Goal: Task Accomplishment & Management: Manage account settings

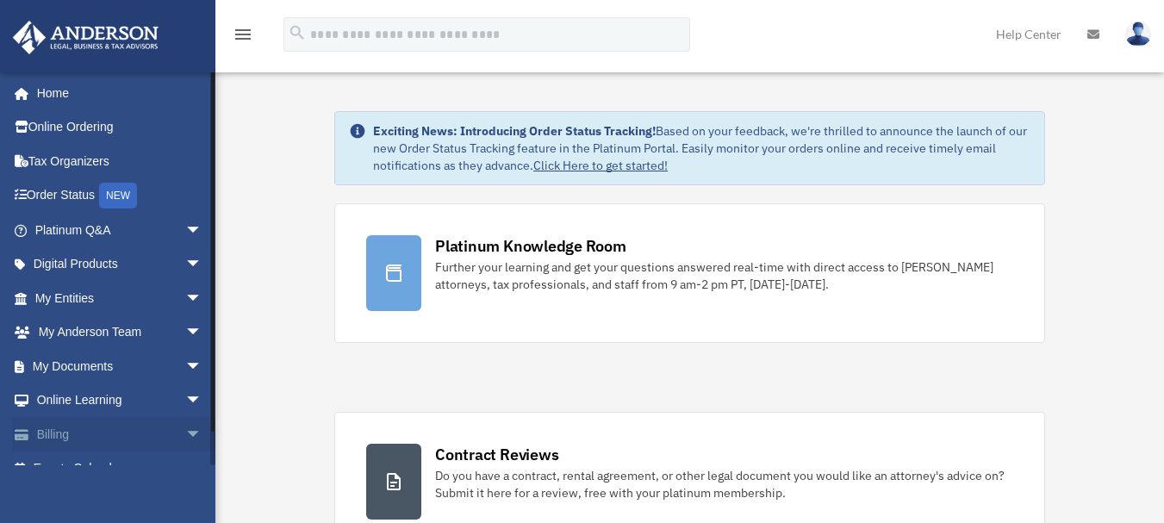
click at [185, 432] on span "arrow_drop_down" at bounding box center [202, 434] width 34 height 35
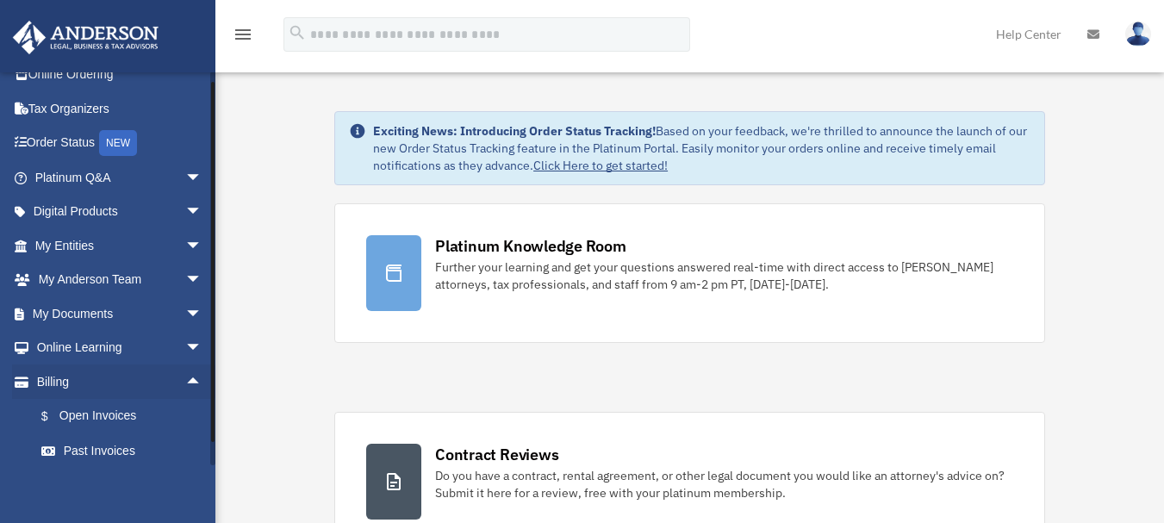
scroll to position [128, 0]
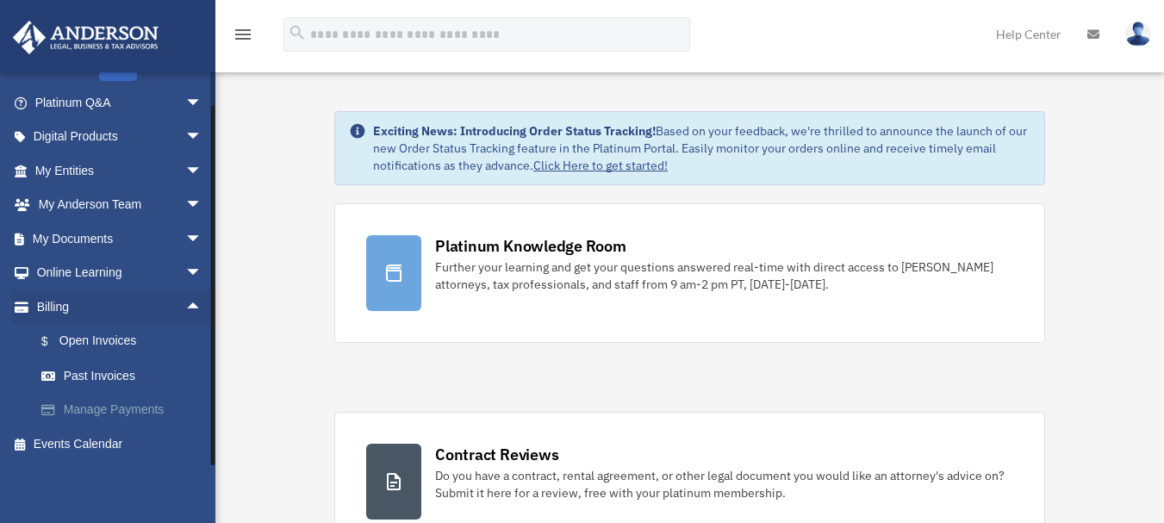
drag, startPoint x: 211, startPoint y: 333, endPoint x: 201, endPoint y: 425, distance: 91.9
click at [201, 425] on div "oddworld_1@hotmail.com Sign Out oddworld_1@hotmail.com Home Online Ordering Tax…" at bounding box center [107, 269] width 215 height 394
click at [120, 335] on link "$ Open Invoices" at bounding box center [126, 341] width 204 height 35
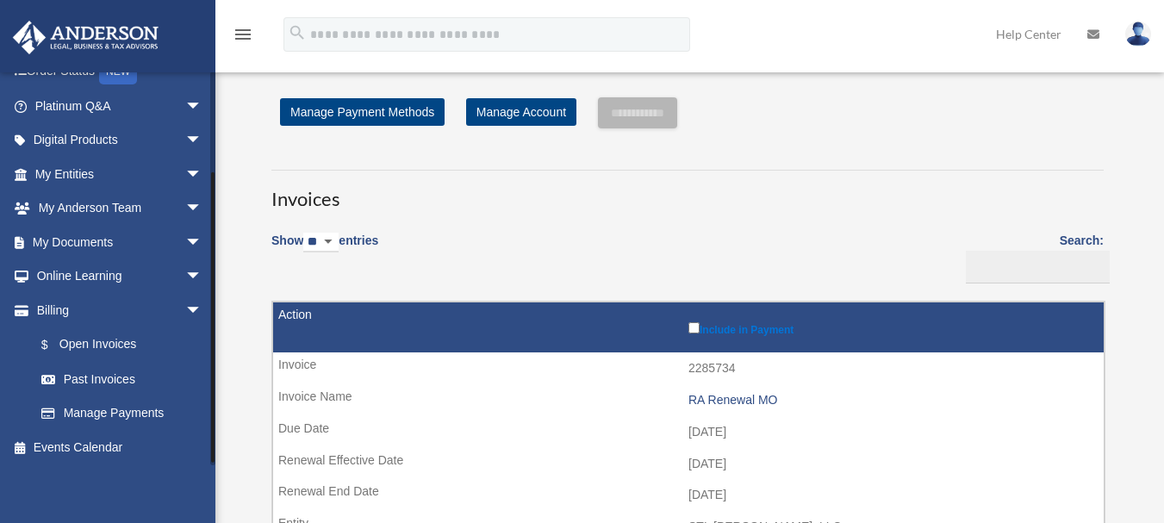
scroll to position [128, 0]
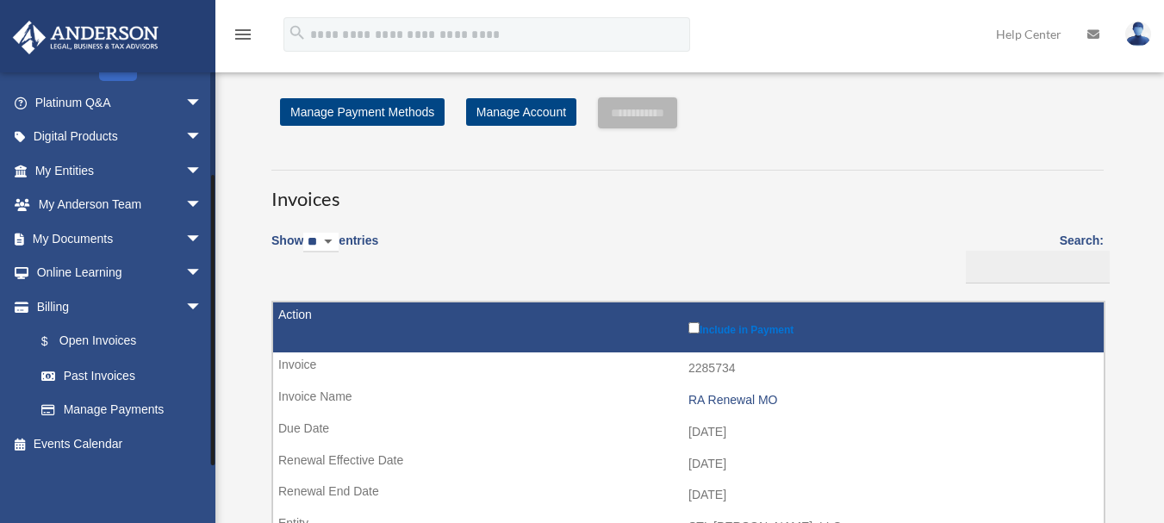
drag, startPoint x: 214, startPoint y: 189, endPoint x: 212, endPoint y: 292, distance: 103.4
click at [212, 292] on div at bounding box center [212, 320] width 3 height 290
click at [185, 301] on span "arrow_drop_down" at bounding box center [202, 307] width 34 height 35
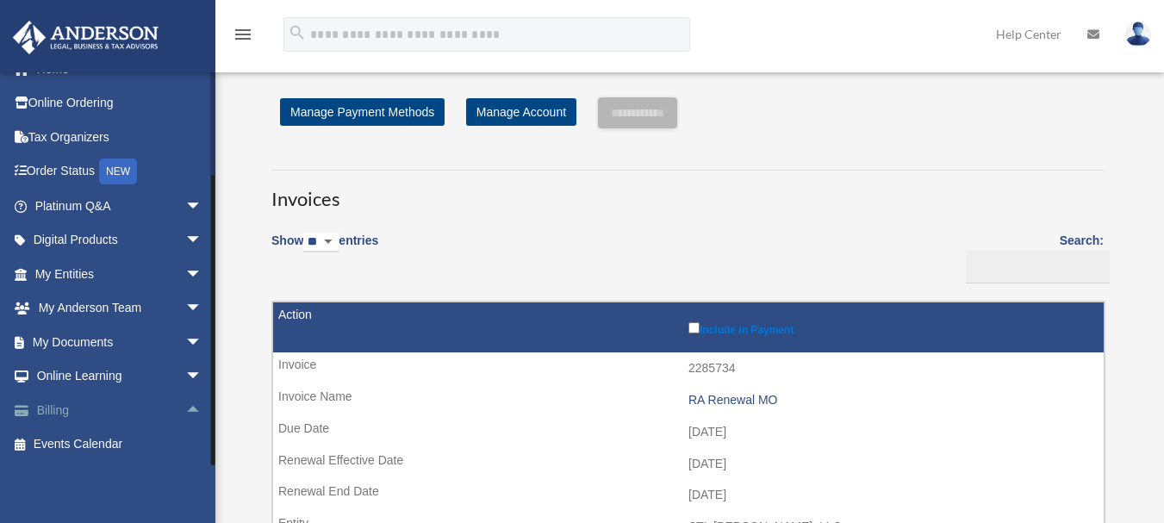
scroll to position [24, 0]
click at [185, 343] on span "arrow_drop_down" at bounding box center [202, 342] width 34 height 35
click at [86, 377] on link "Box" at bounding box center [126, 376] width 204 height 34
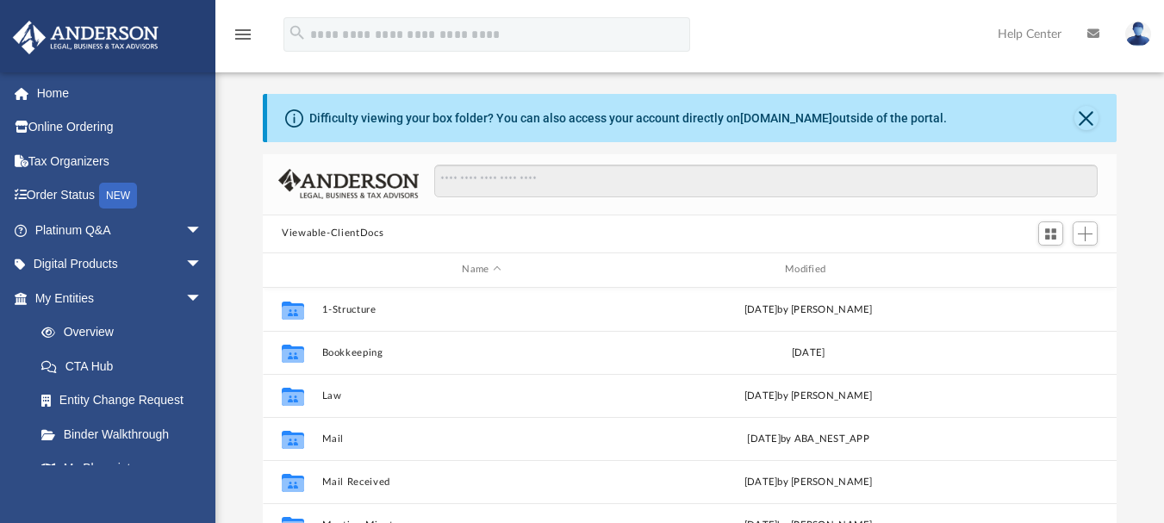
scroll to position [12, 0]
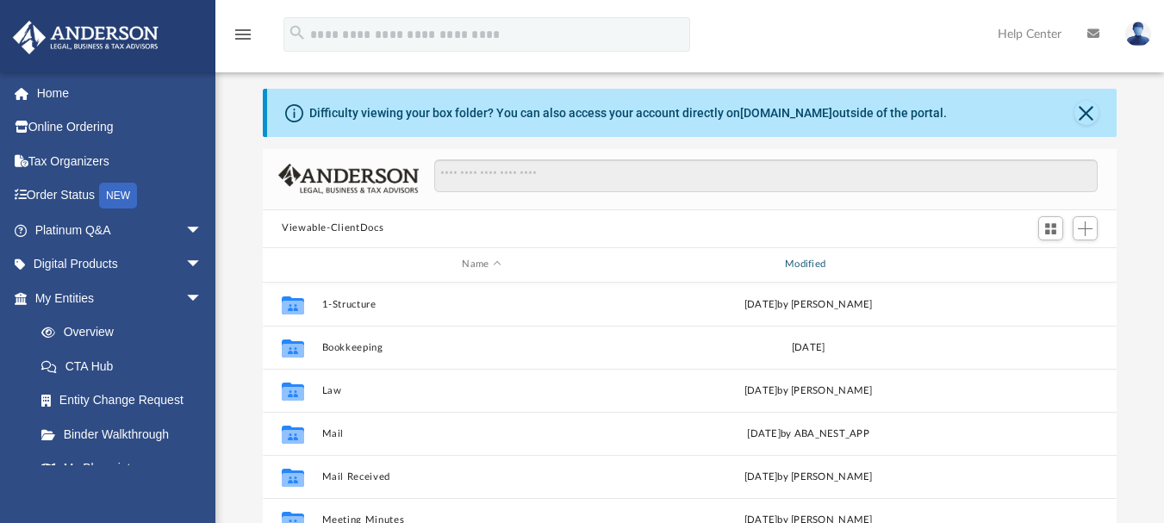
click at [809, 264] on div "Modified" at bounding box center [808, 265] width 320 height 16
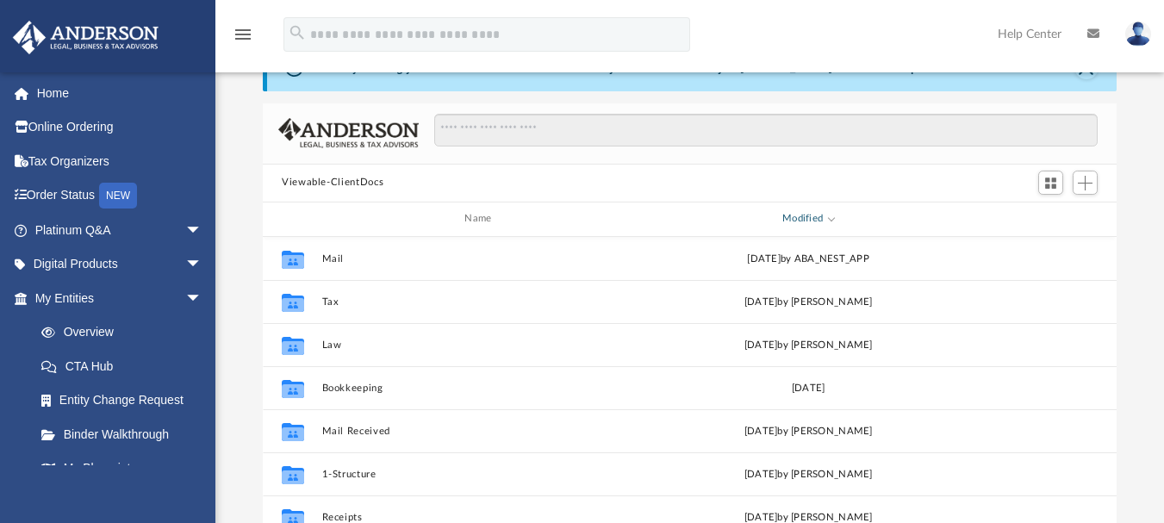
scroll to position [0, 0]
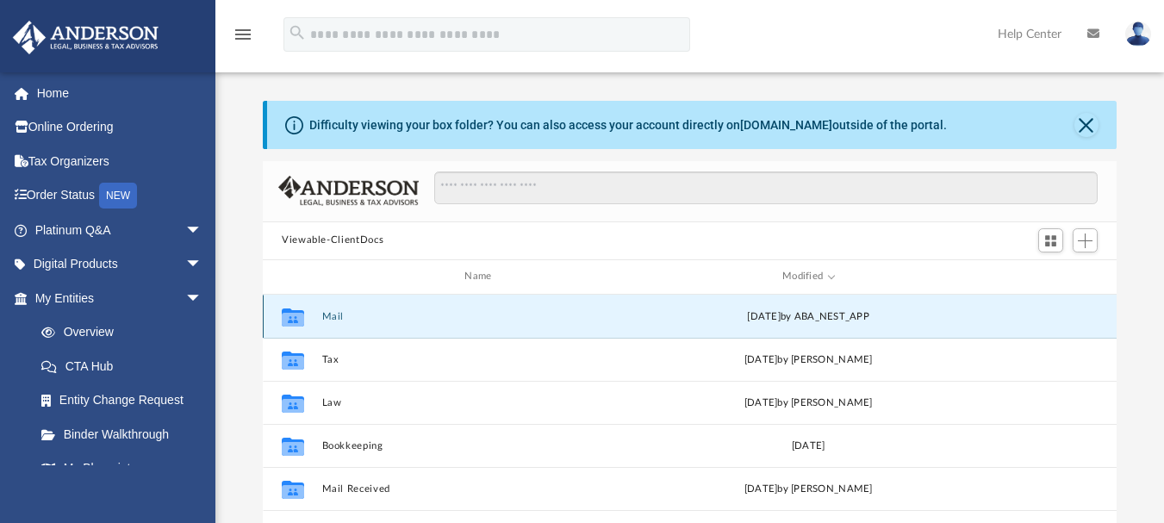
click at [333, 319] on button "Mail" at bounding box center [482, 315] width 320 height 11
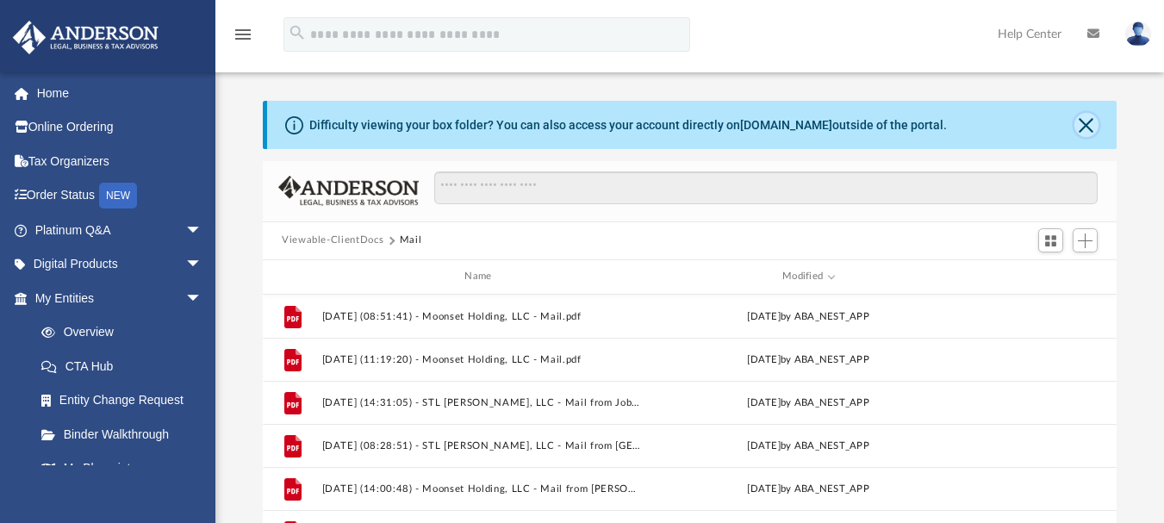
click at [1086, 124] on button "Close" at bounding box center [1086, 125] width 24 height 24
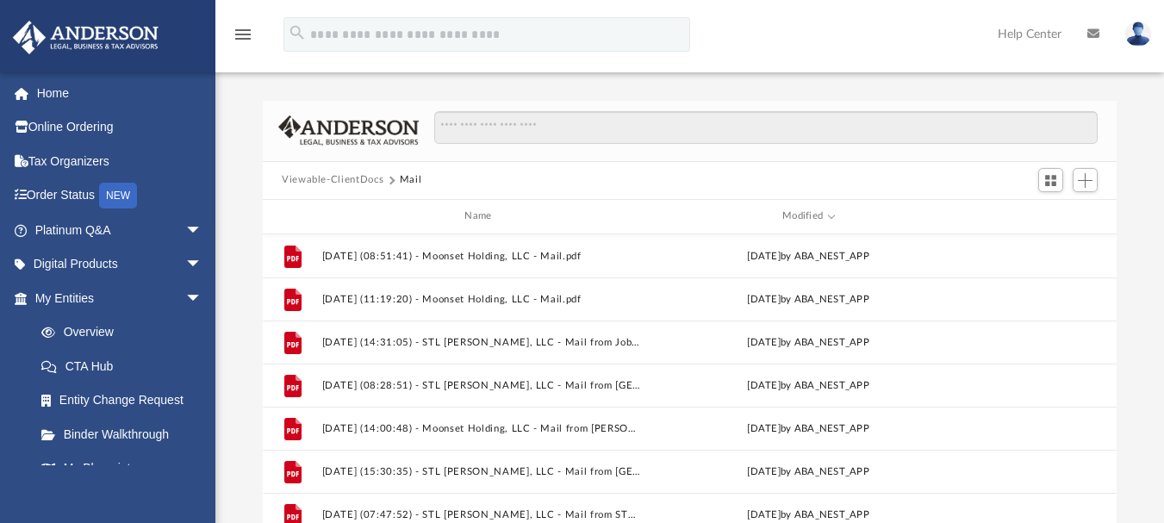
click at [1138, 28] on img at bounding box center [1138, 34] width 26 height 25
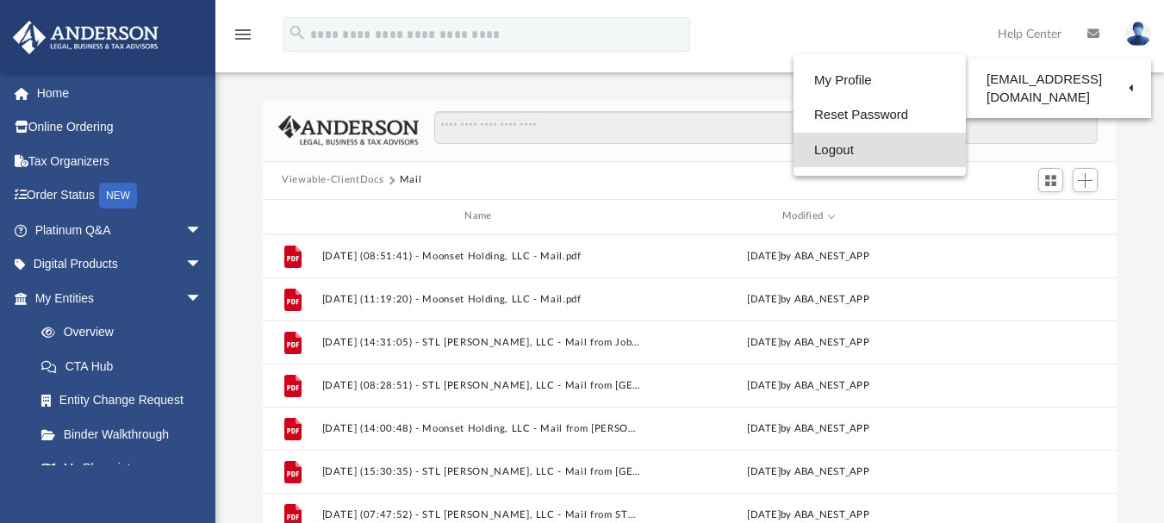
click at [818, 150] on link "Logout" at bounding box center [880, 150] width 172 height 35
